Goal: Navigation & Orientation: Go to known website

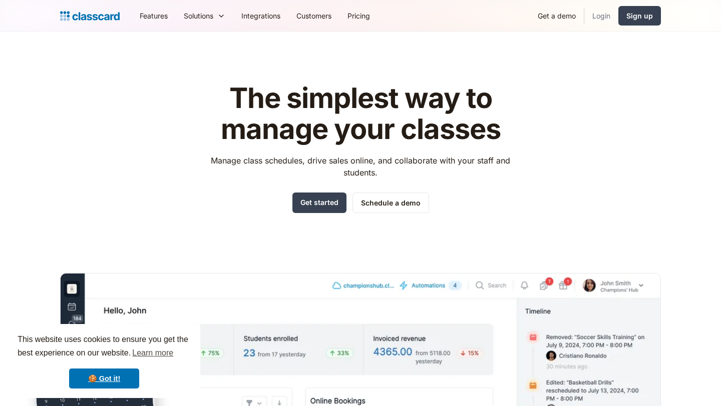
click at [603, 16] on link "Login" at bounding box center [601, 16] width 34 height 23
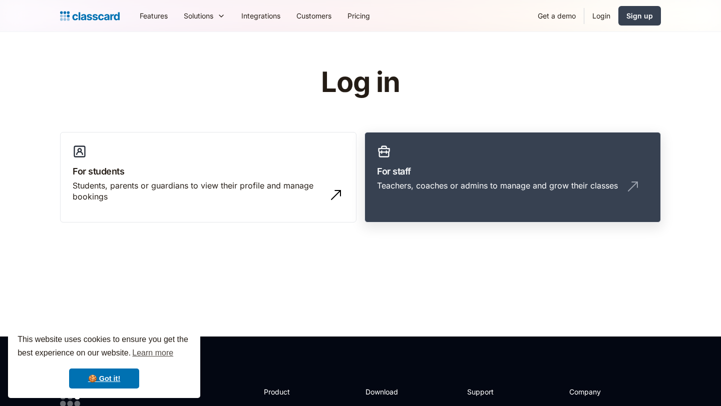
click at [418, 167] on h3 "For staff" at bounding box center [512, 172] width 271 height 14
